Goal: Task Accomplishment & Management: Complete application form

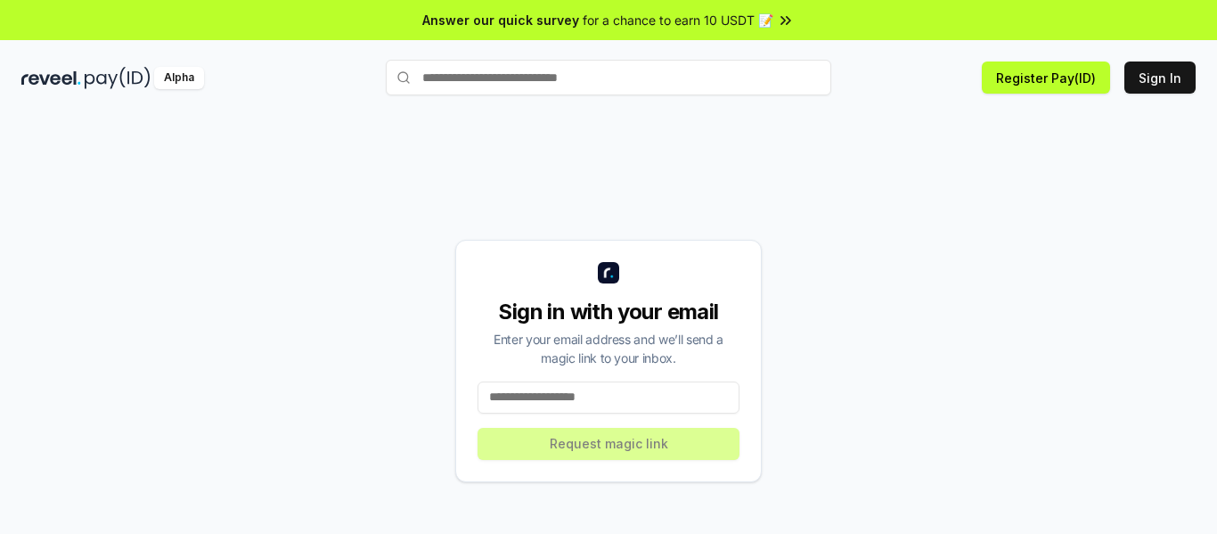
scroll to position [51, 0]
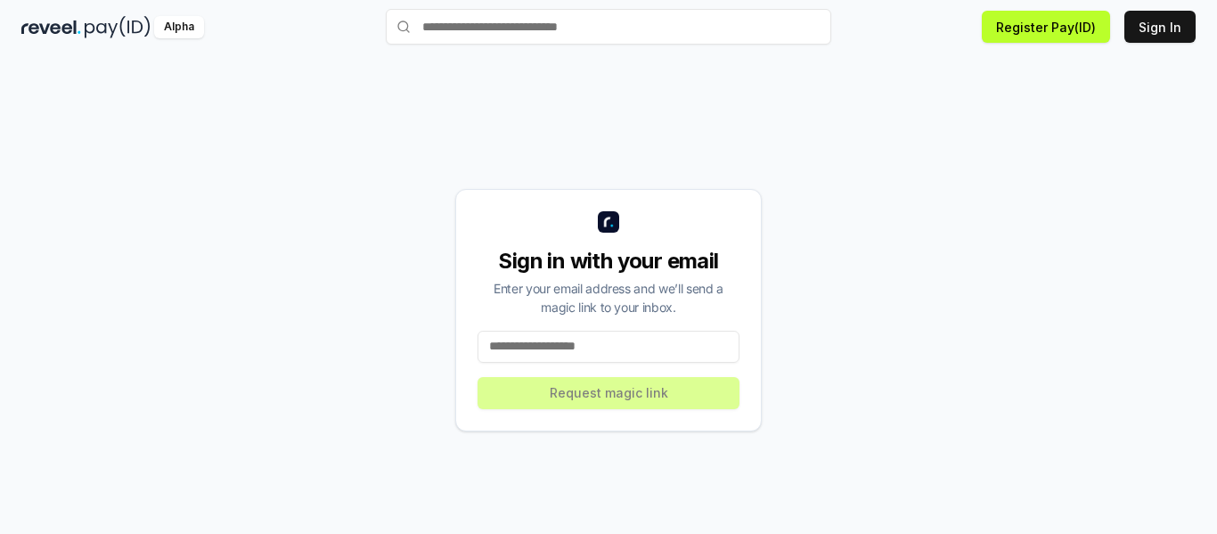
click at [655, 349] on input at bounding box center [609, 347] width 262 height 32
type input "*"
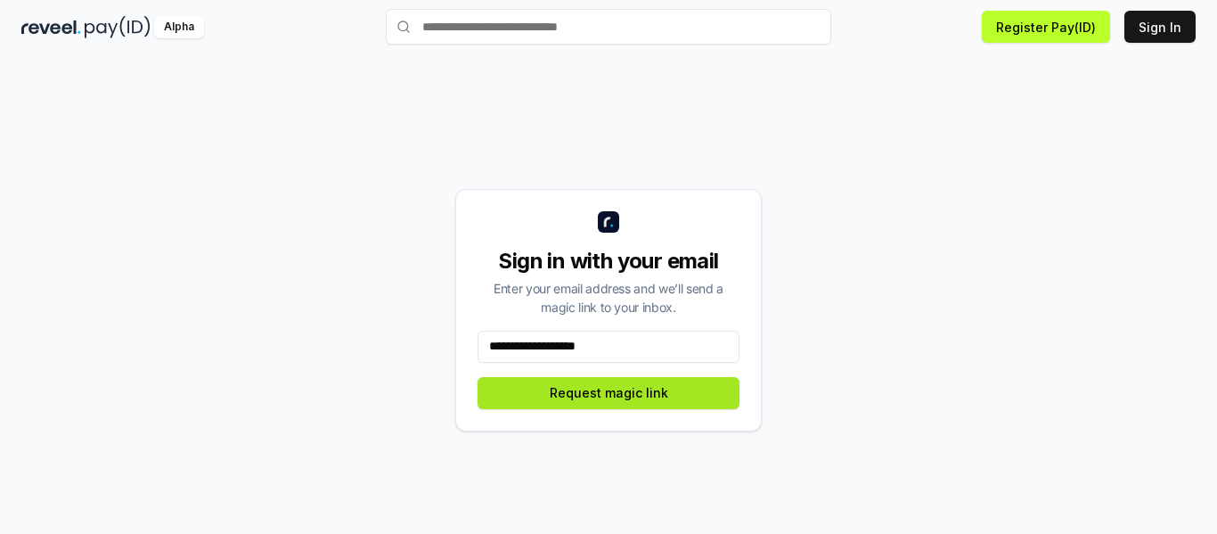
type input "**********"
click at [626, 392] on button "Request magic link" at bounding box center [609, 393] width 262 height 32
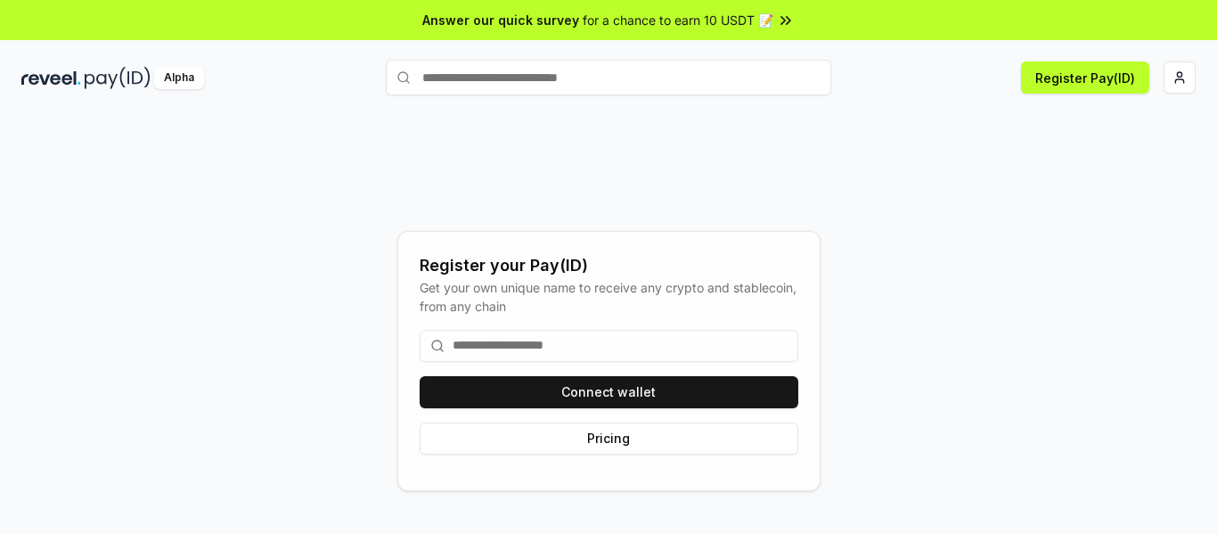
scroll to position [51, 0]
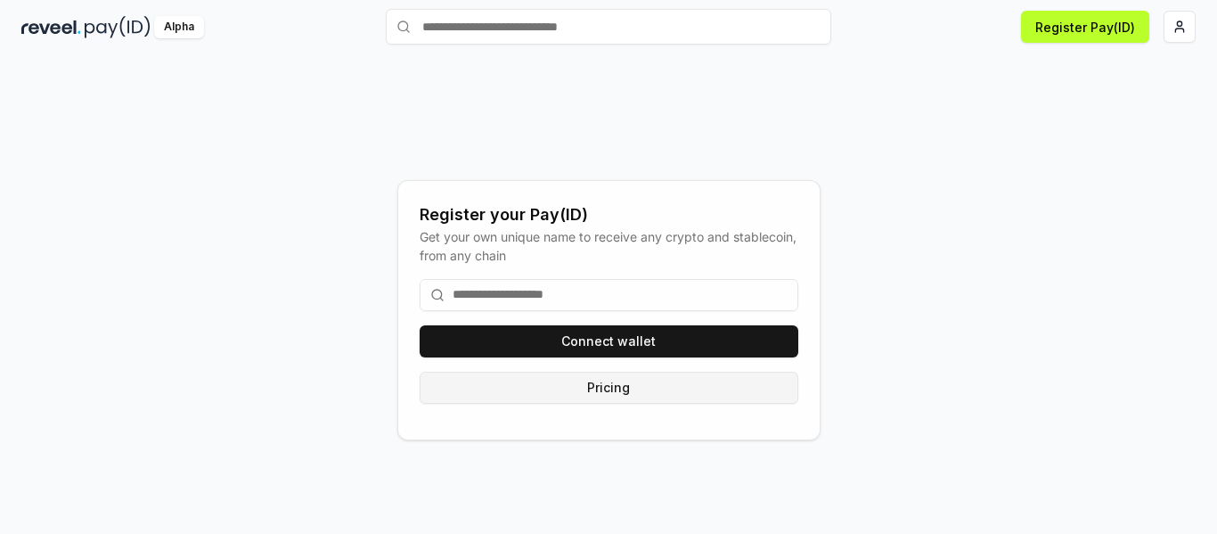
click at [691, 379] on button "Pricing" at bounding box center [609, 388] width 379 height 32
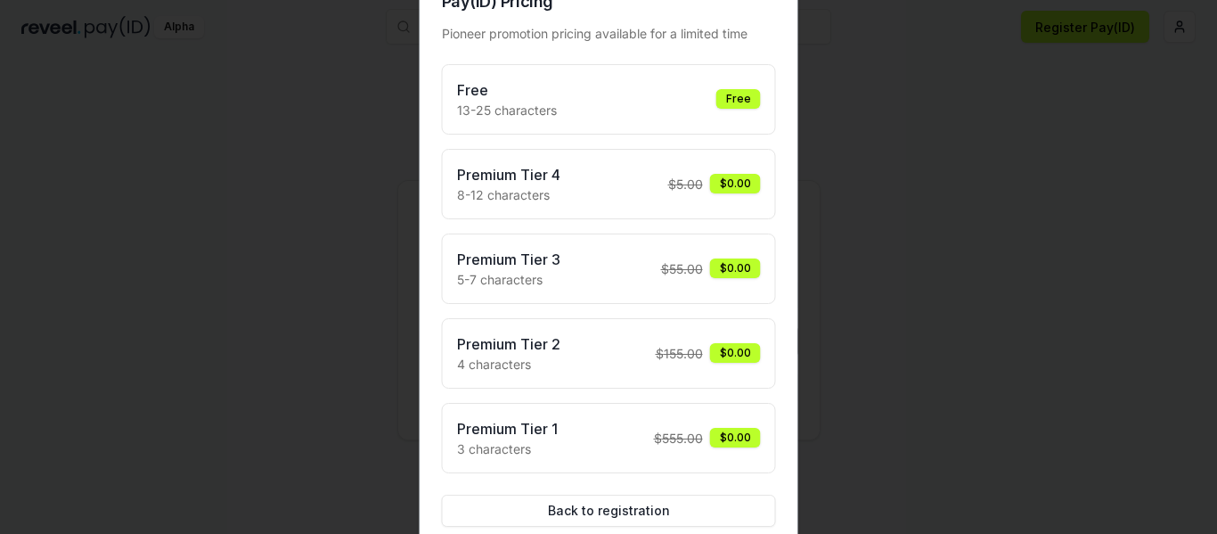
click at [744, 99] on div "Free" at bounding box center [739, 99] width 45 height 20
click at [602, 512] on button "Back to registration" at bounding box center [609, 511] width 334 height 32
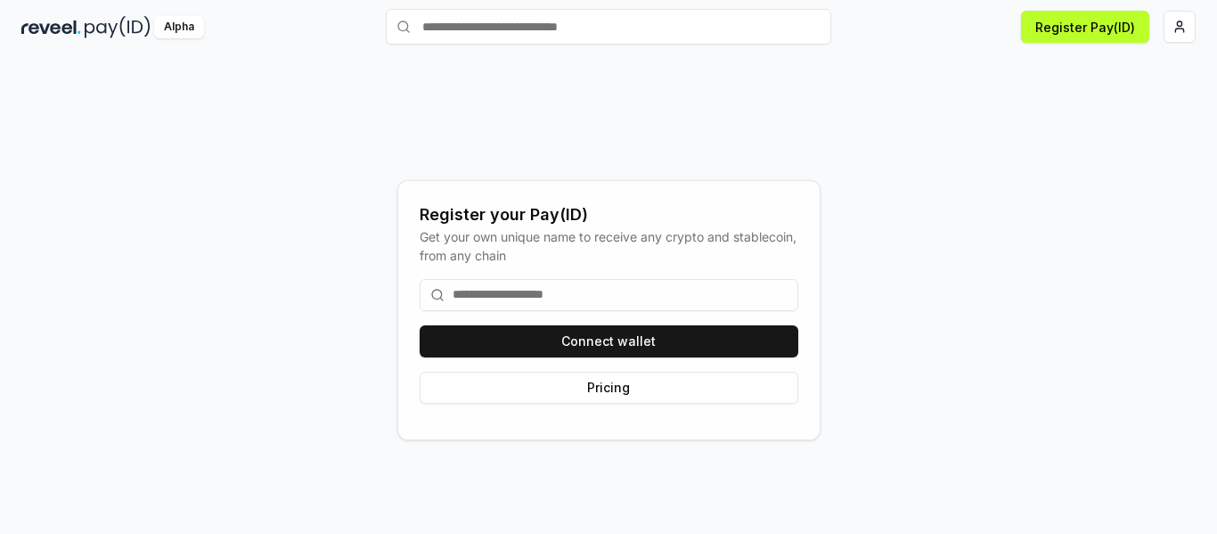
click at [626, 304] on input at bounding box center [609, 295] width 379 height 32
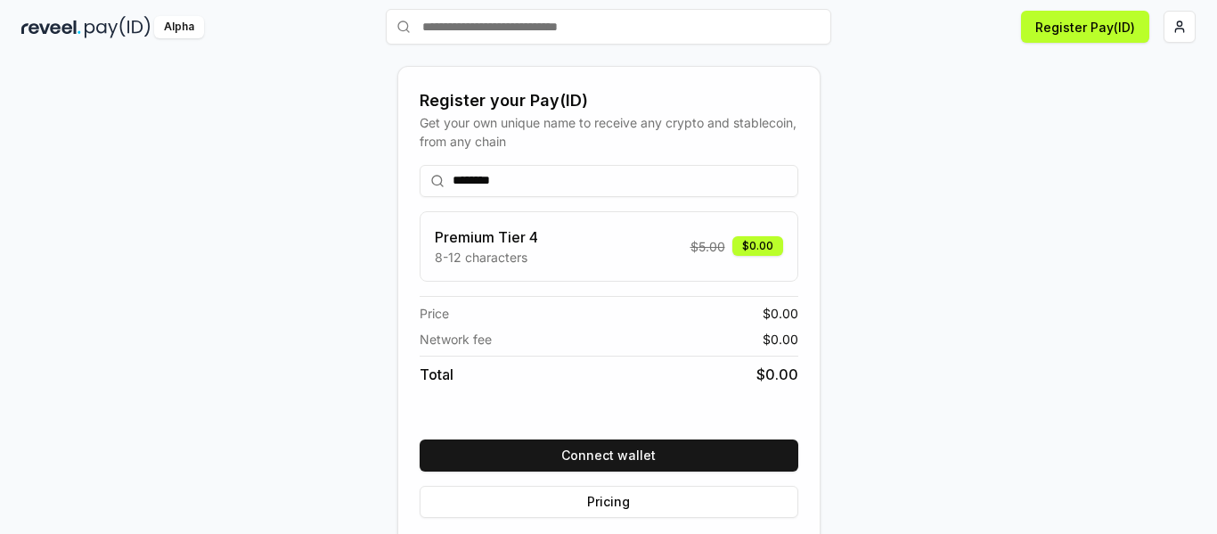
scroll to position [71, 0]
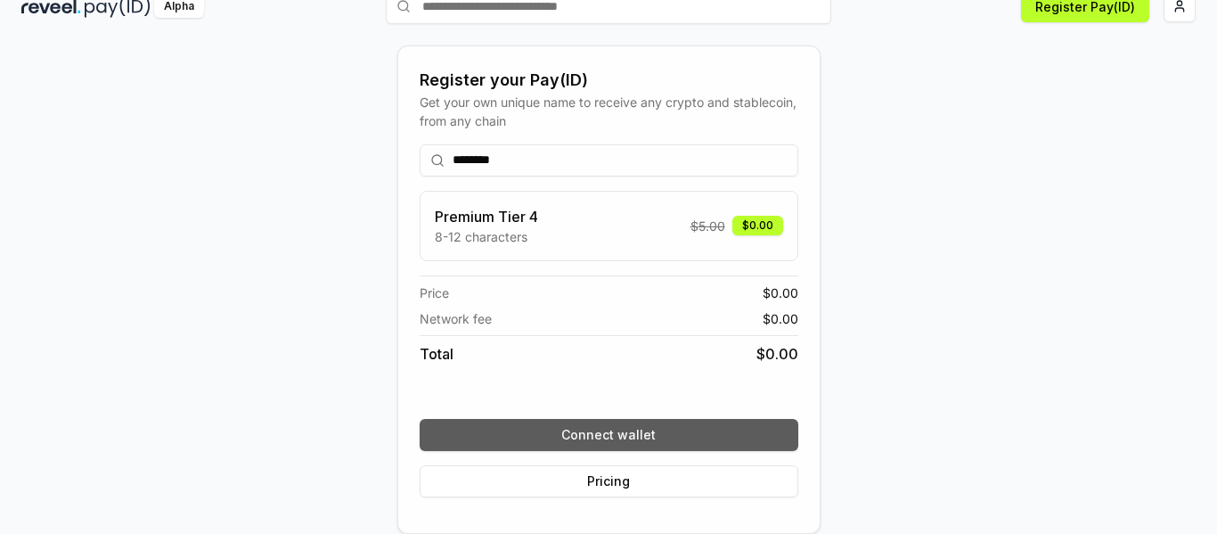
type input "********"
click at [698, 424] on button "Connect wallet" at bounding box center [609, 435] width 379 height 32
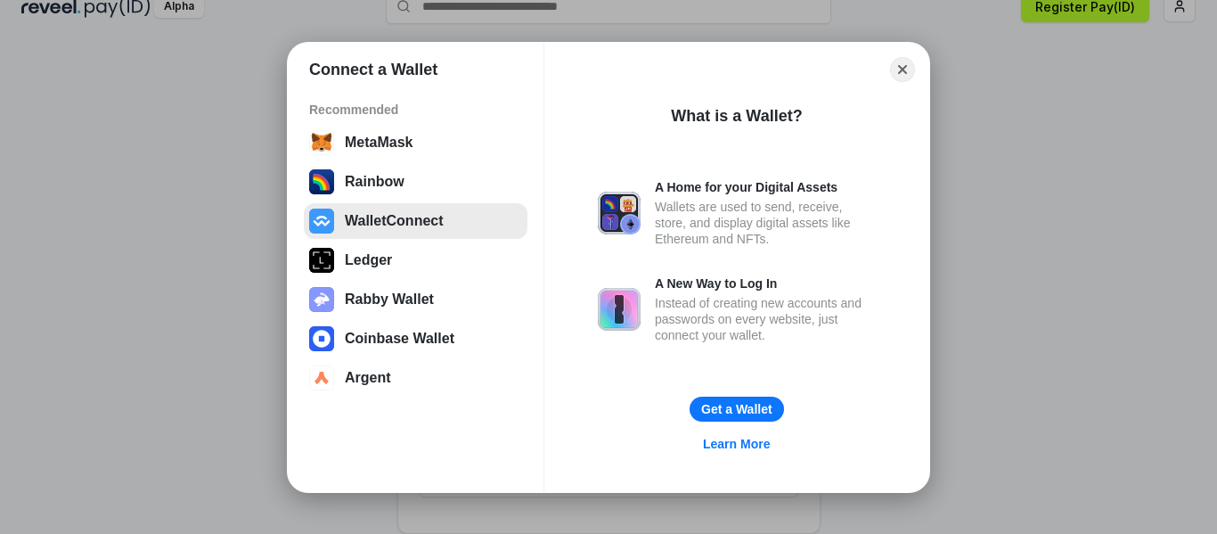
click at [406, 222] on button "WalletConnect" at bounding box center [416, 221] width 224 height 36
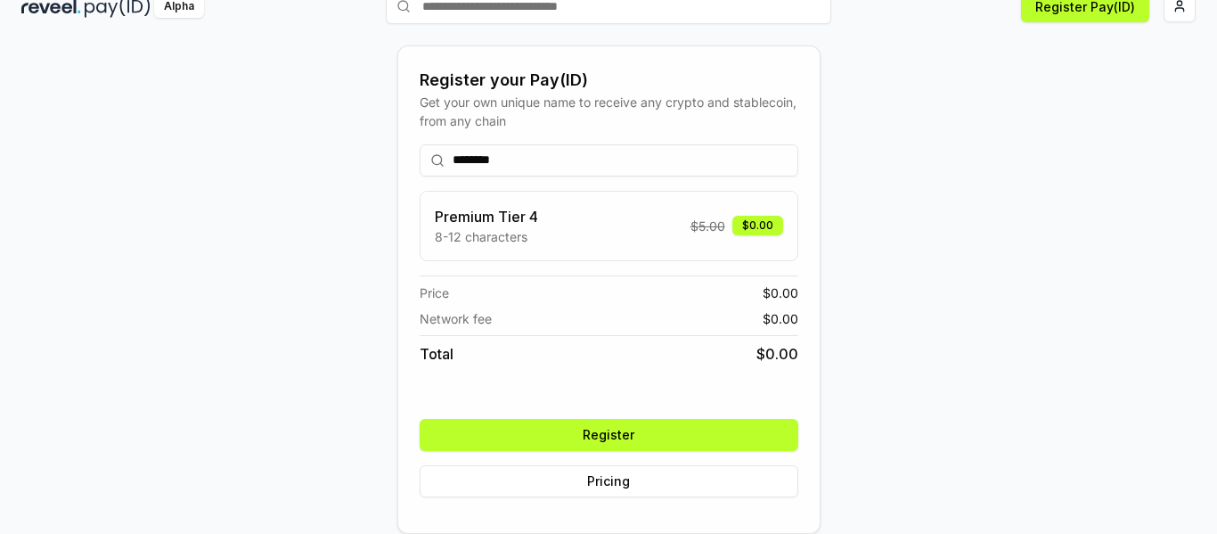
click at [624, 427] on button "Register" at bounding box center [609, 435] width 379 height 32
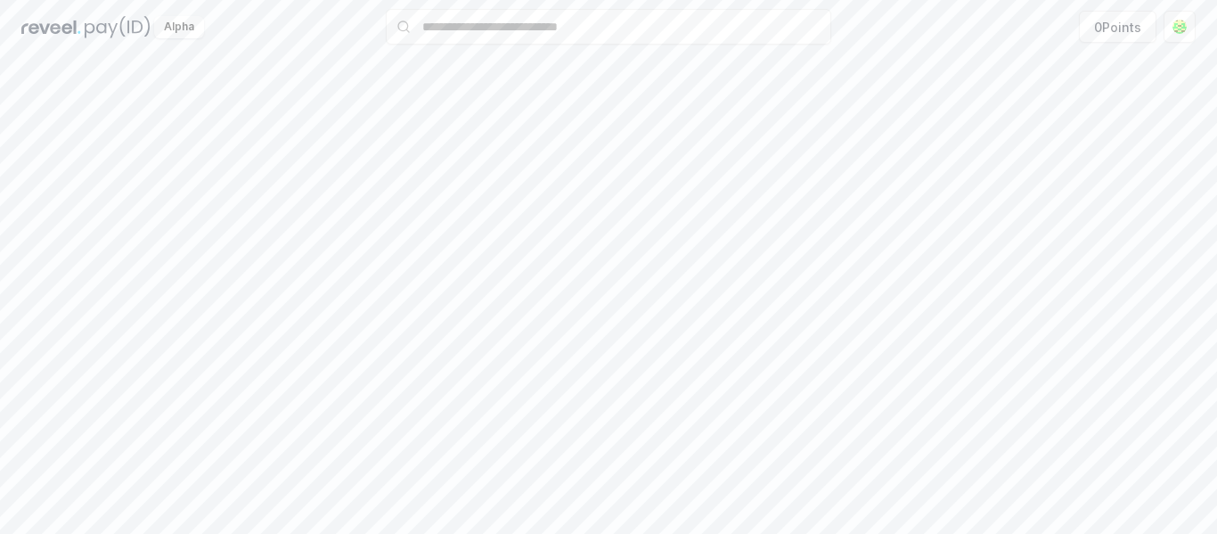
scroll to position [51, 0]
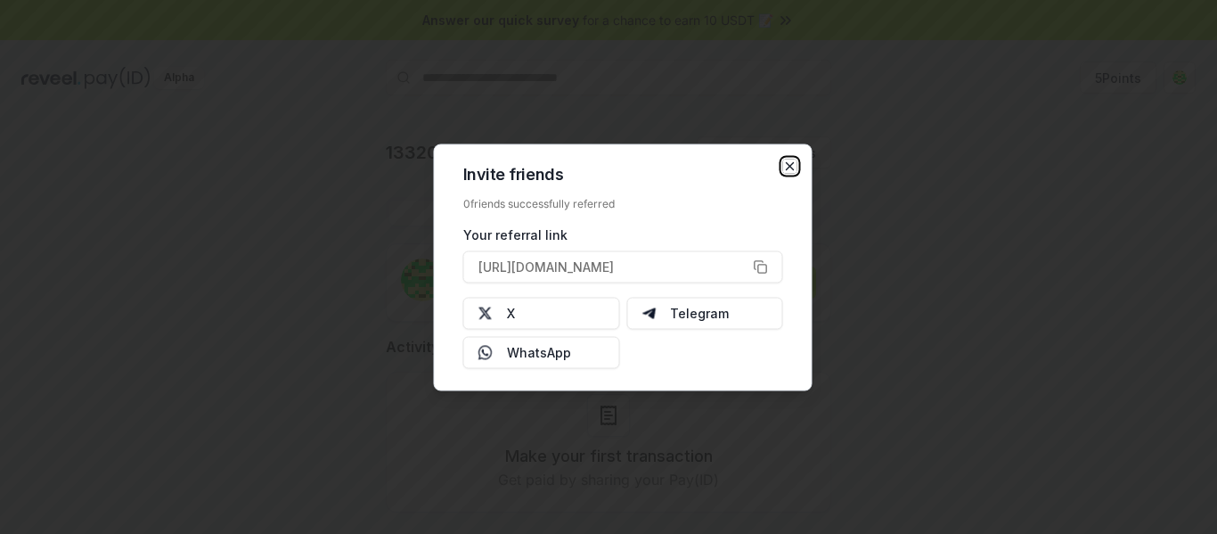
click at [788, 172] on icon "button" at bounding box center [790, 166] width 14 height 14
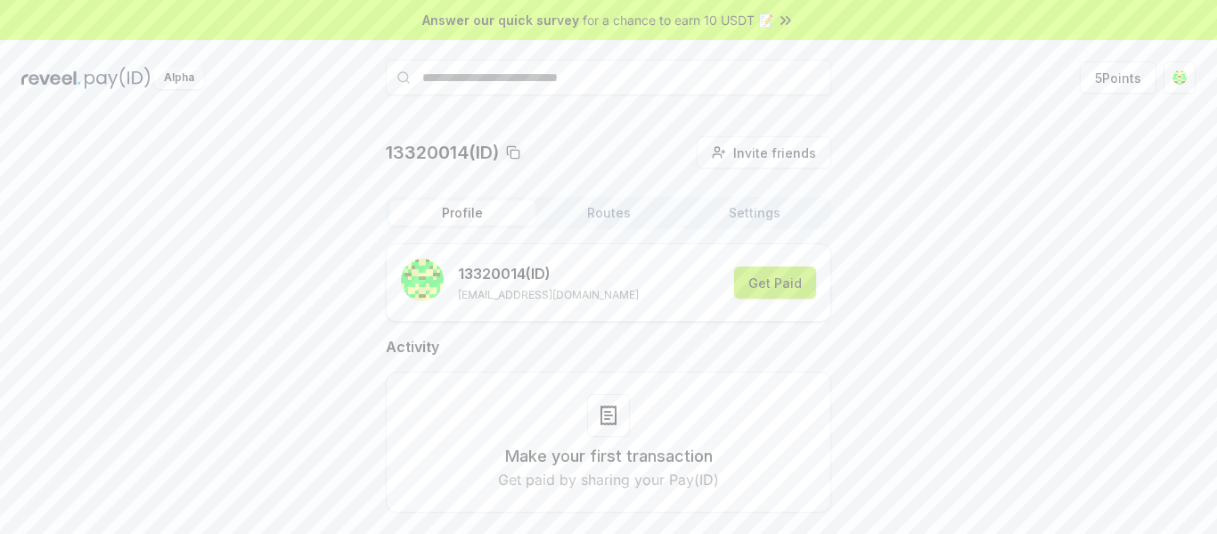
click at [773, 276] on button "Get Paid" at bounding box center [775, 282] width 82 height 32
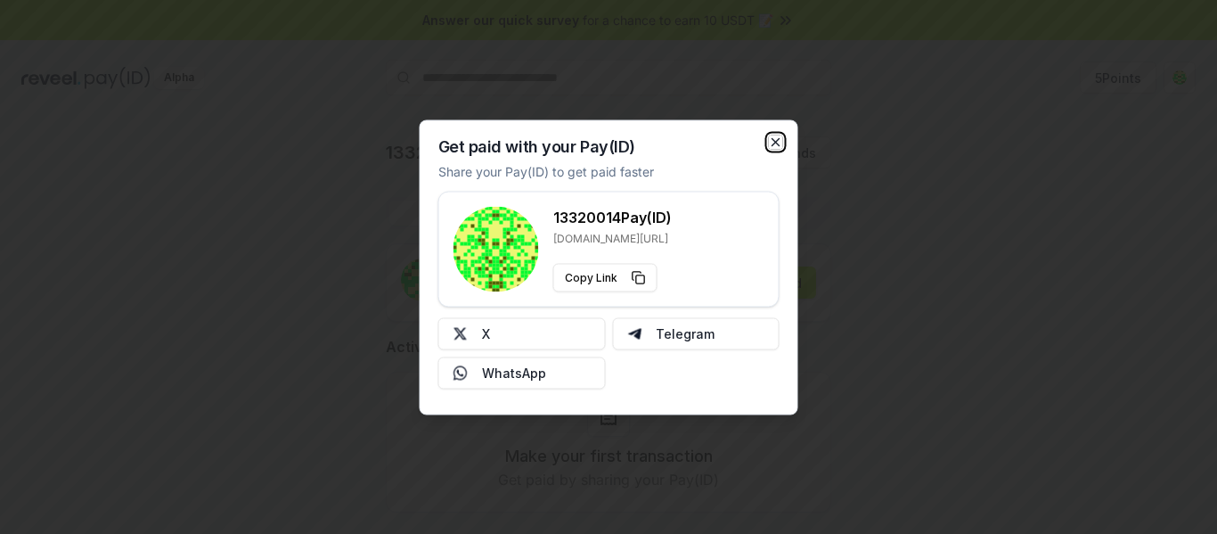
click at [775, 140] on icon "button" at bounding box center [776, 142] width 14 height 14
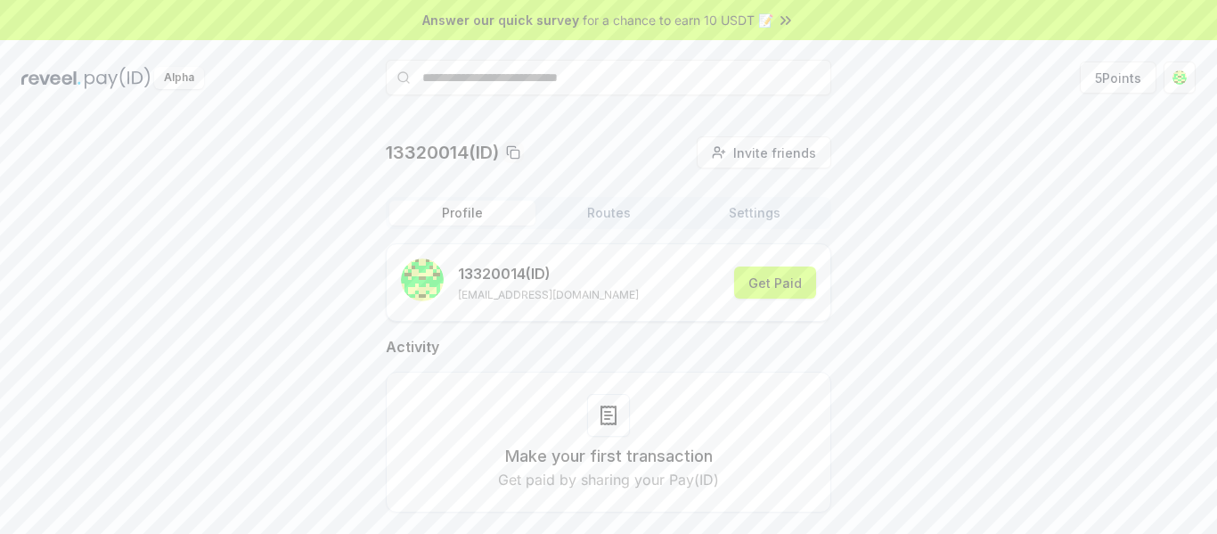
click at [604, 209] on button "Routes" at bounding box center [609, 213] width 146 height 25
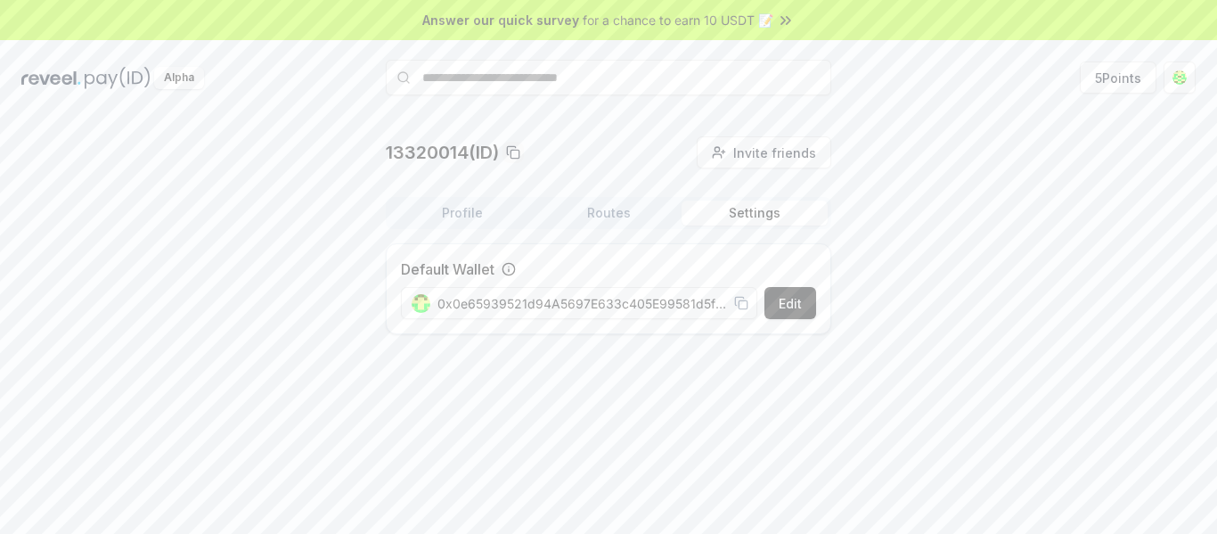
click at [742, 209] on button "Settings" at bounding box center [755, 213] width 146 height 25
click at [491, 208] on button "Profile" at bounding box center [462, 213] width 146 height 25
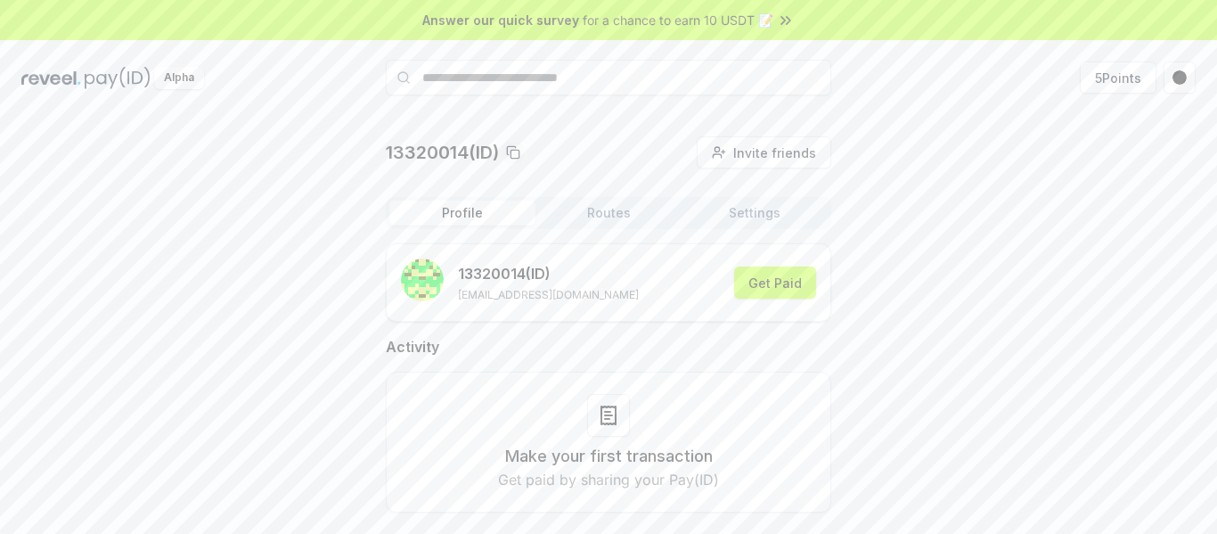
click at [491, 208] on button "Profile" at bounding box center [462, 213] width 146 height 25
click at [1102, 78] on button "5 Points" at bounding box center [1118, 77] width 77 height 32
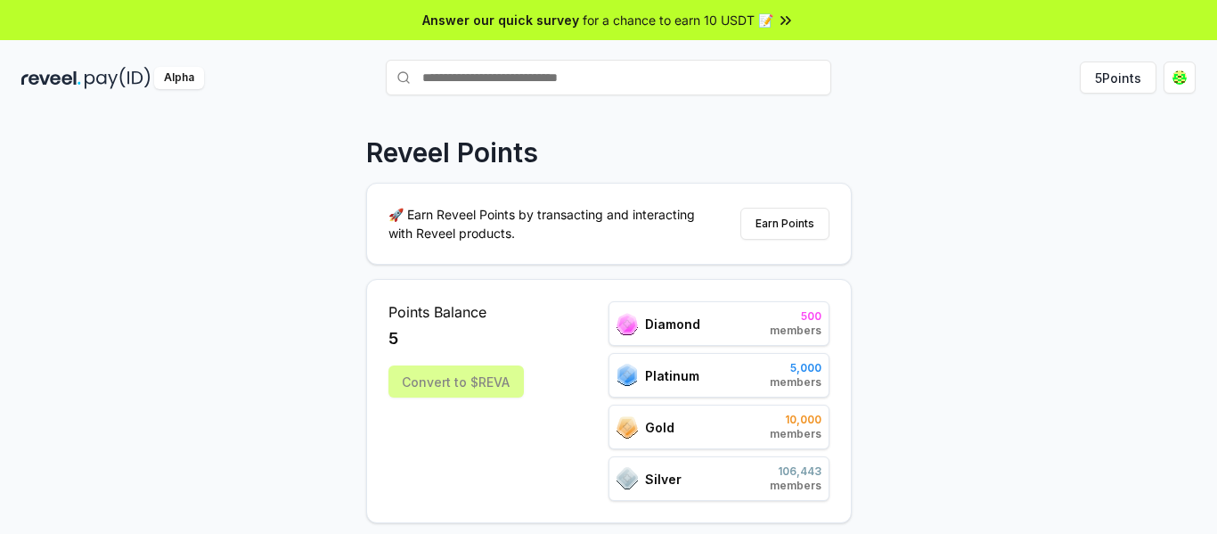
click at [647, 21] on span "for a chance to earn 10 USDT 📝" at bounding box center [678, 20] width 191 height 19
click at [183, 74] on div "Alpha" at bounding box center [179, 78] width 50 height 22
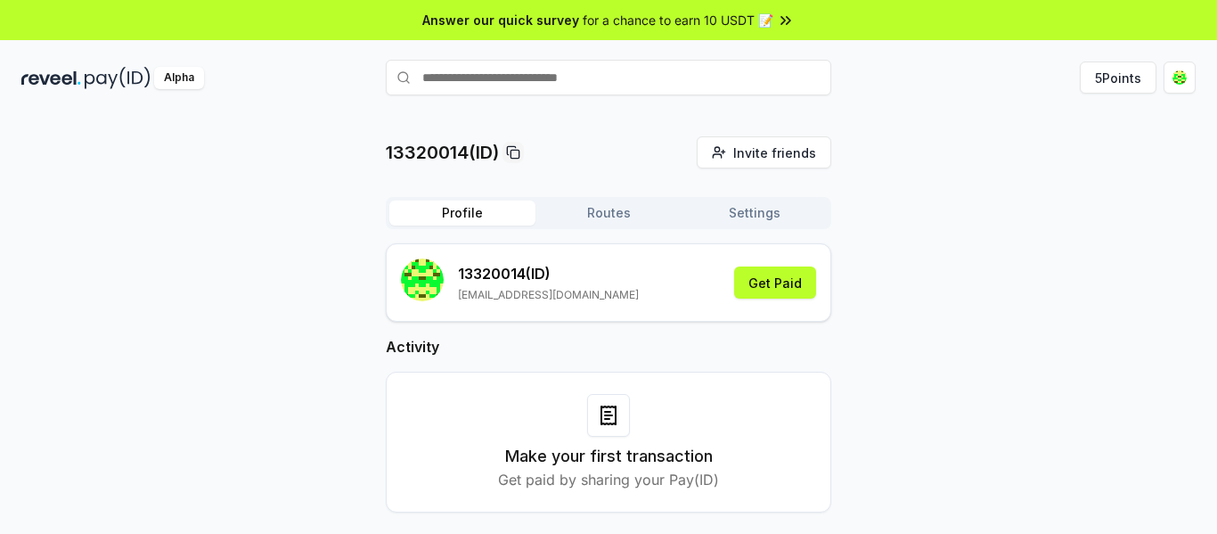
click at [110, 75] on img at bounding box center [118, 78] width 66 height 22
